Goal: Navigation & Orientation: Find specific page/section

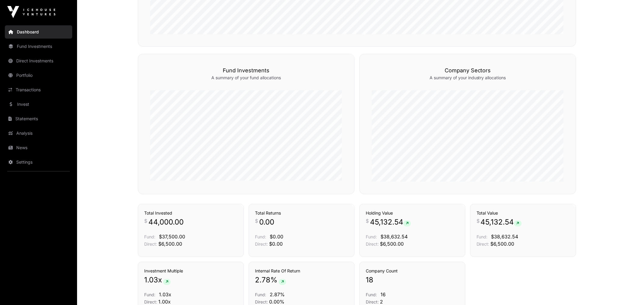
scroll to position [366, 0]
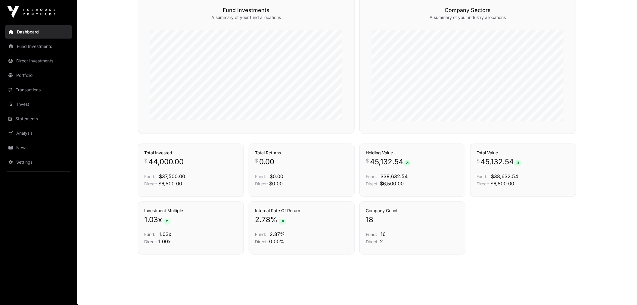
click at [38, 76] on link "Portfolio" at bounding box center [38, 75] width 67 height 13
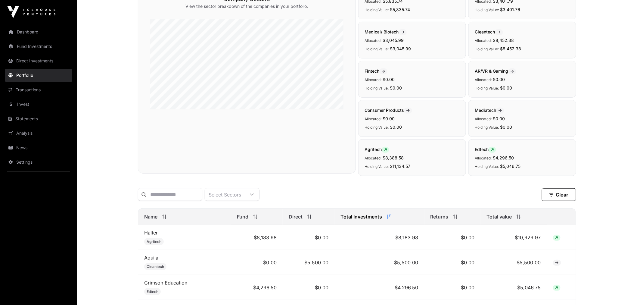
scroll to position [22, 0]
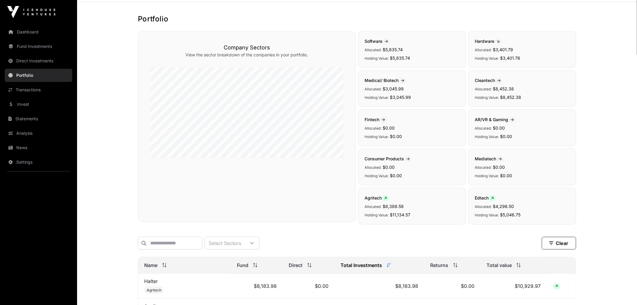
click at [35, 92] on link "Transactions" at bounding box center [38, 89] width 67 height 13
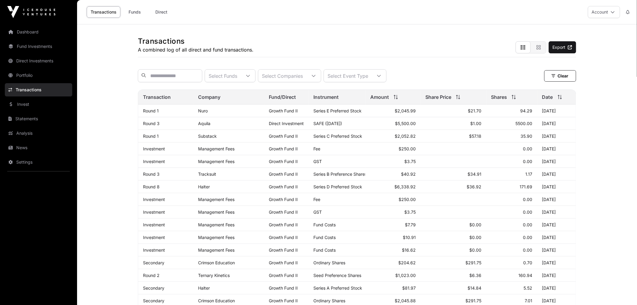
click at [34, 103] on link "Invest" at bounding box center [38, 104] width 67 height 13
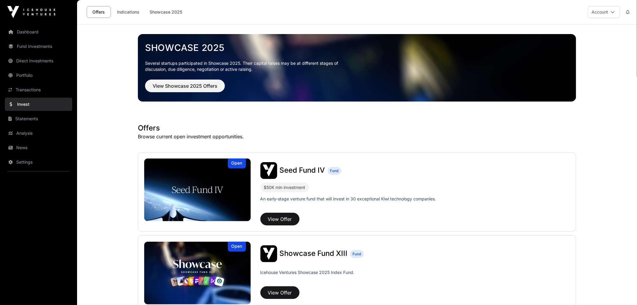
drag, startPoint x: 118, startPoint y: 161, endPoint x: 105, endPoint y: 23, distance: 139.2
click at [125, 10] on link "Indications" at bounding box center [128, 11] width 30 height 11
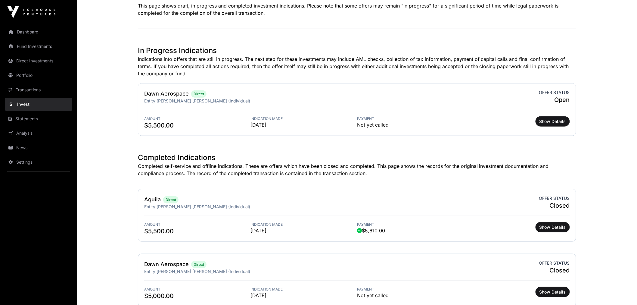
scroll to position [134, 0]
